Goal: Use online tool/utility: Utilize a website feature to perform a specific function

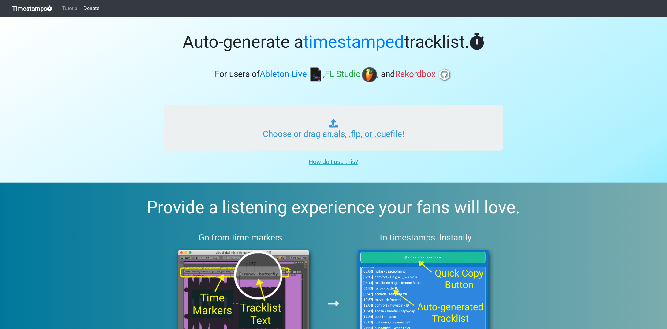
click at [310, 136] on input "Choose or drag an .als, .flp, or .cue file!" at bounding box center [334, 128] width 340 height 46
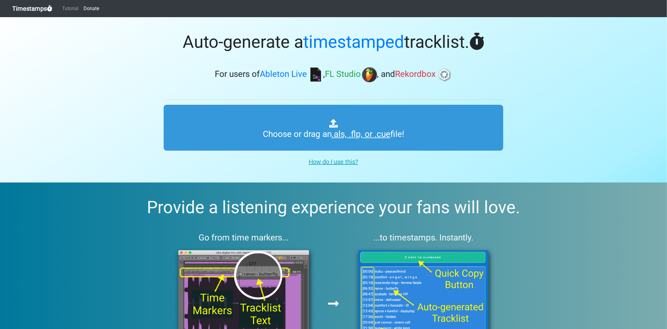
type input "C:\fakepath\Episode 005_1_voice1_alt.als"
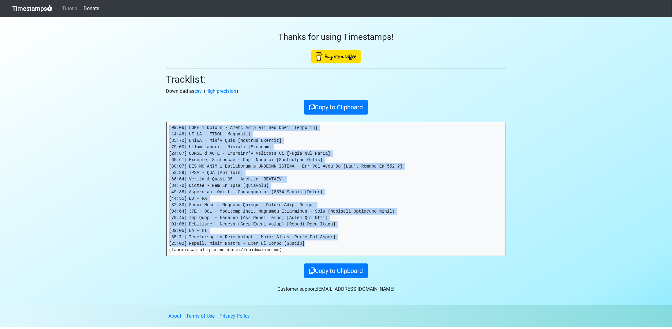
drag, startPoint x: 295, startPoint y: 242, endPoint x: 128, endPoint y: 118, distance: 208.7
click at [128, 118] on section "Thanks for using Timestamps! Tracklist: Download as csv . ( High precision ) Co…" at bounding box center [336, 161] width 672 height 288
copy pre "[75:74] LORE i Dolors - Ametc Adip eli Sed Doei [Temporin] [01:13] UT-LA - ETDO…"
